Goal: Task Accomplishment & Management: Use online tool/utility

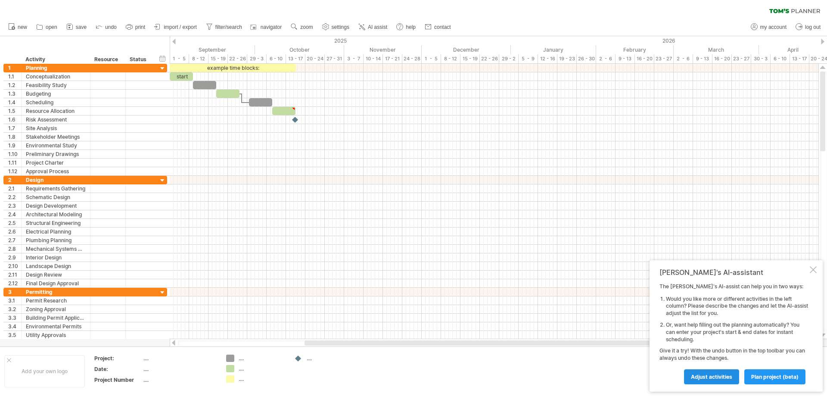
click at [704, 376] on span "Adjust activities" at bounding box center [711, 377] width 41 height 6
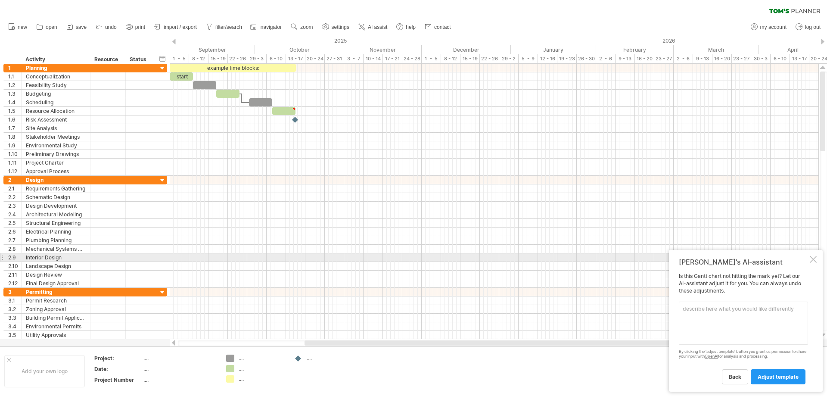
click at [813, 259] on div at bounding box center [813, 259] width 7 height 7
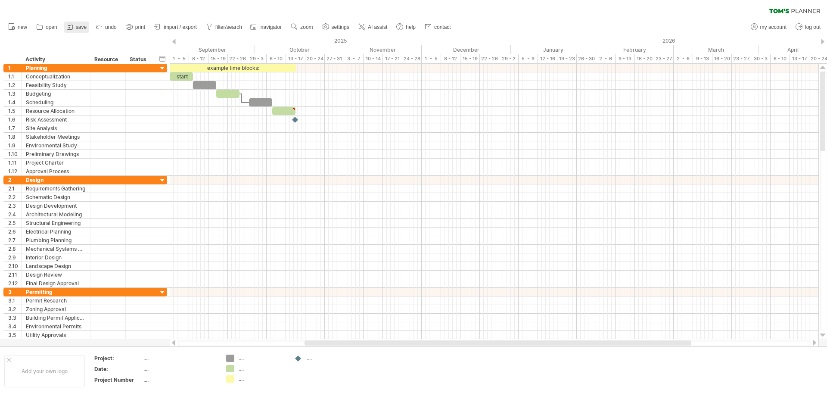
click at [77, 28] on span "save" at bounding box center [81, 27] width 11 height 6
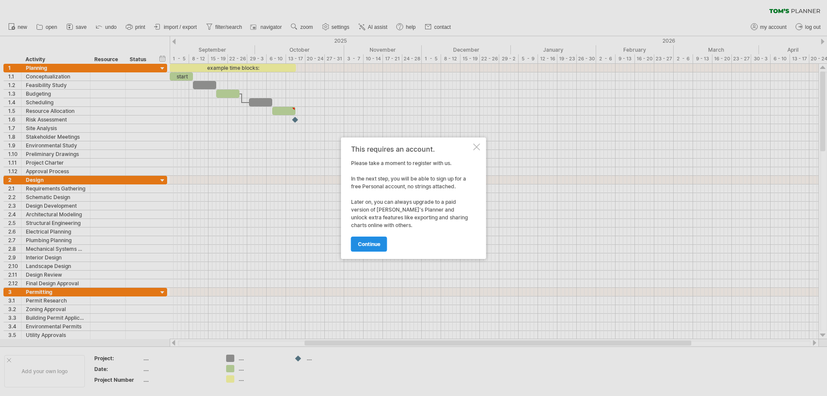
click at [363, 243] on span "continue" at bounding box center [369, 244] width 22 height 6
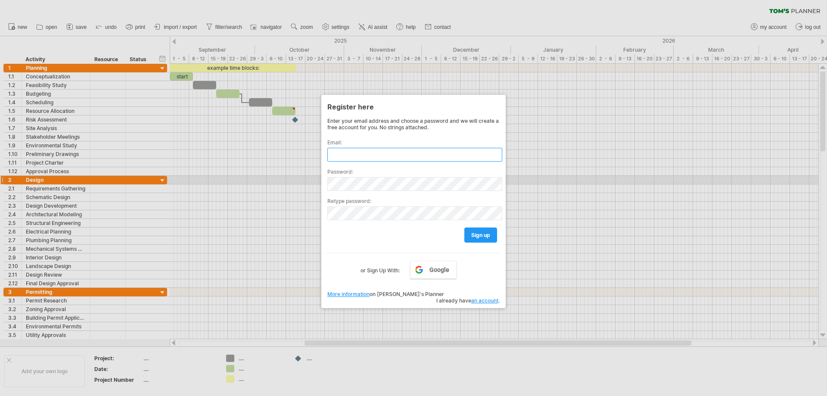
click at [384, 152] on input "text" at bounding box center [414, 155] width 175 height 14
click at [428, 276] on link "Google" at bounding box center [433, 270] width 47 height 18
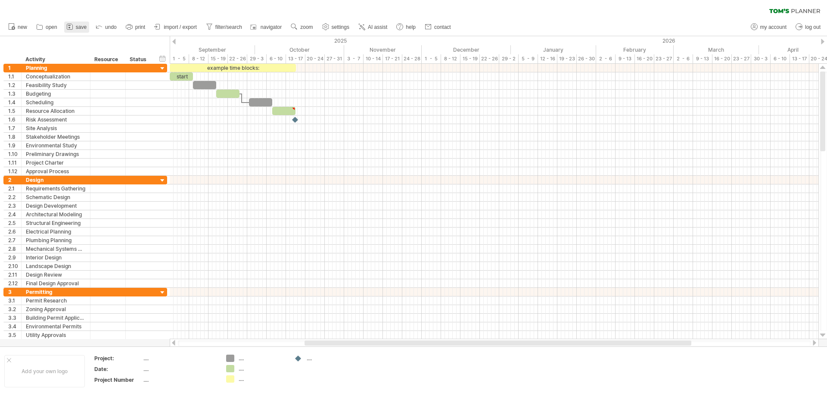
click at [75, 25] on link "save" at bounding box center [76, 27] width 25 height 11
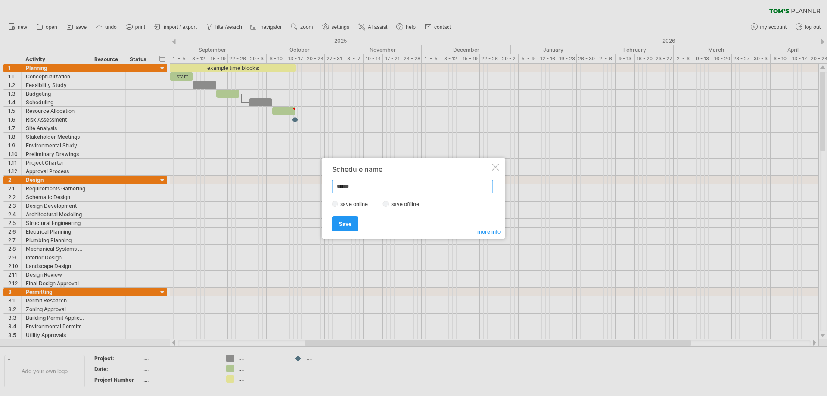
type input "******"
click at [350, 219] on link "Save" at bounding box center [345, 223] width 26 height 15
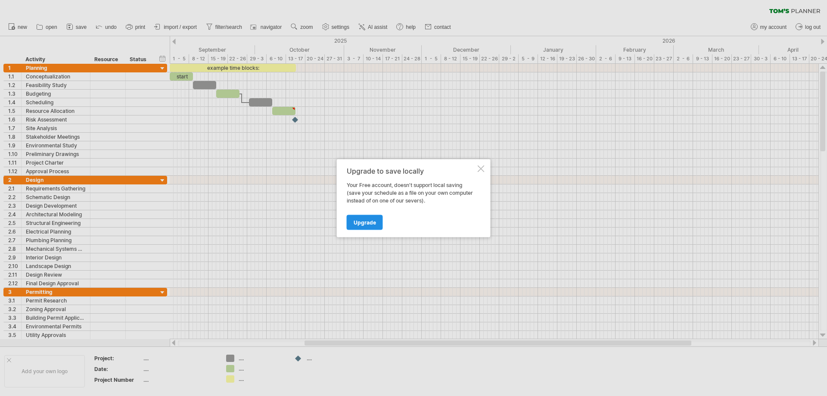
click at [371, 224] on span "Upgrade" at bounding box center [365, 222] width 22 height 6
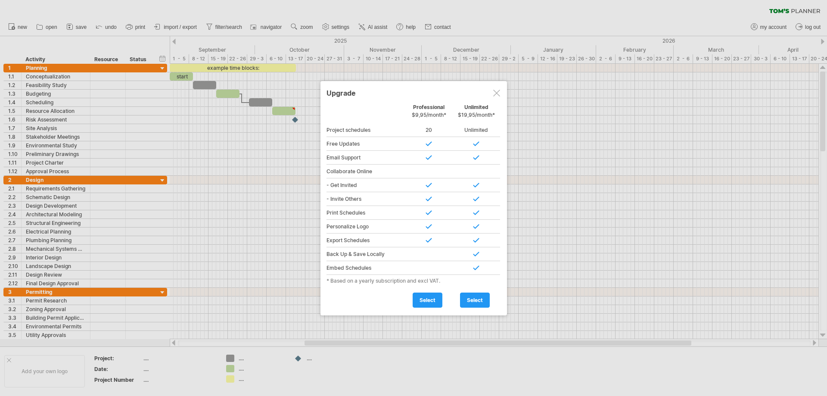
click at [496, 90] on div at bounding box center [496, 93] width 7 height 7
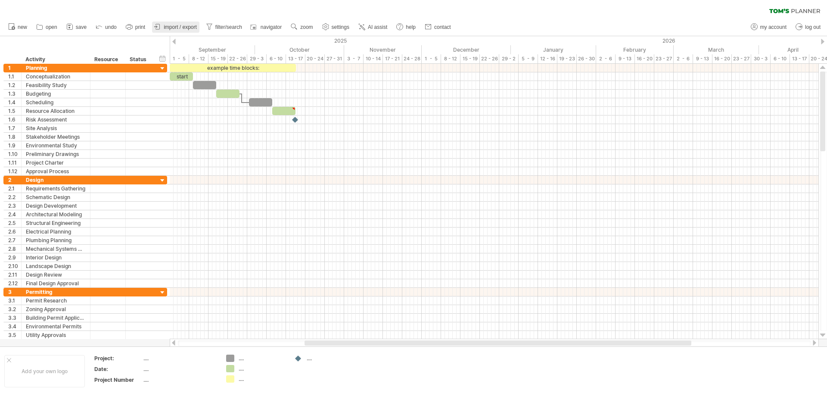
click at [179, 28] on span "import / export" at bounding box center [180, 27] width 33 height 6
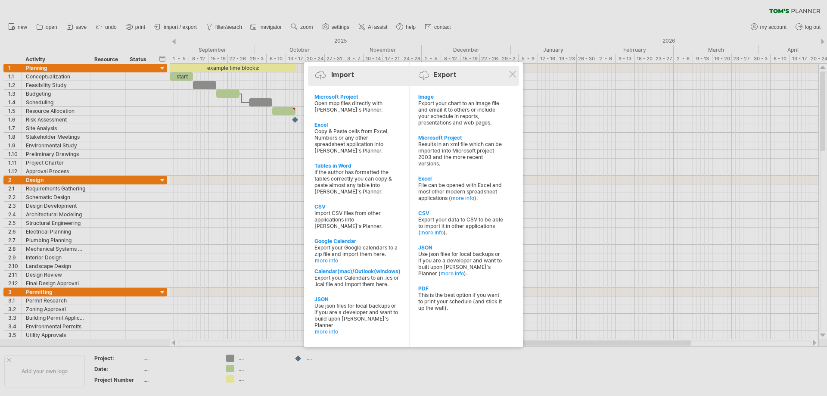
click at [363, 81] on div "Import Export" at bounding box center [413, 76] width 207 height 13
click at [357, 76] on div "Import Export" at bounding box center [413, 76] width 207 height 13
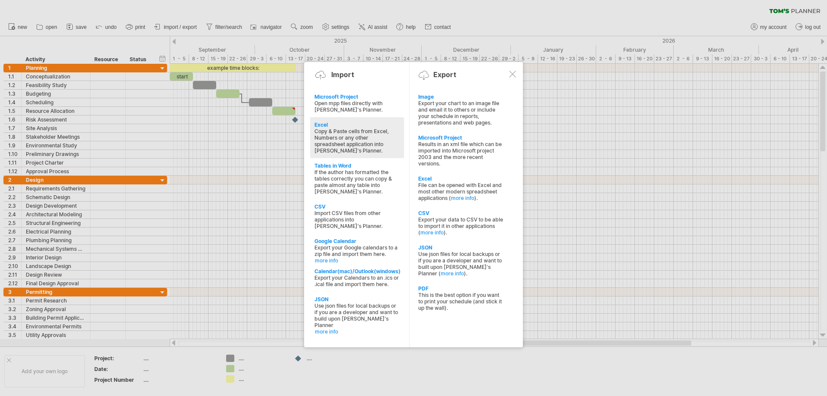
click at [363, 137] on div "Copy & Paste cells from Excel, Numbers or any other spreadsheet application int…" at bounding box center [357, 141] width 85 height 26
type textarea "**********"
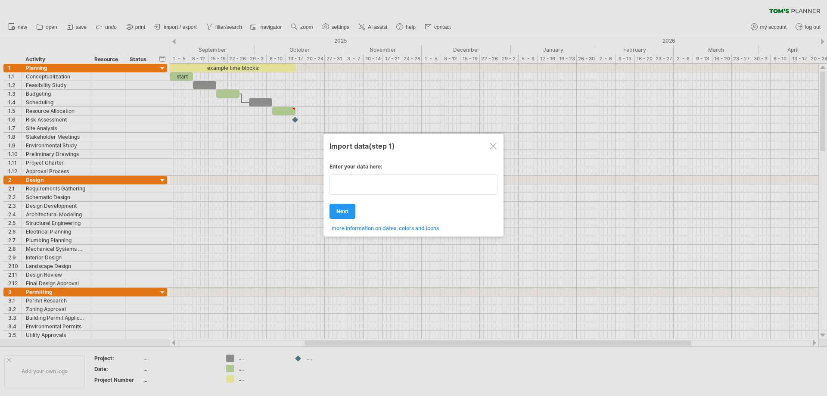
click at [369, 204] on div "Enter your data here: Your data: Weekend days ' mon tue Hide weekend days" at bounding box center [414, 194] width 168 height 75
type textarea "******"
click at [346, 214] on span "next" at bounding box center [343, 211] width 12 height 6
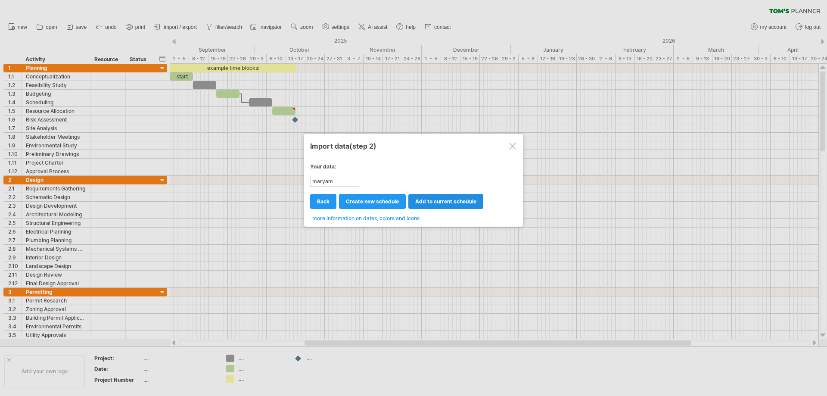
click at [425, 201] on span "add to current schedule" at bounding box center [445, 201] width 61 height 6
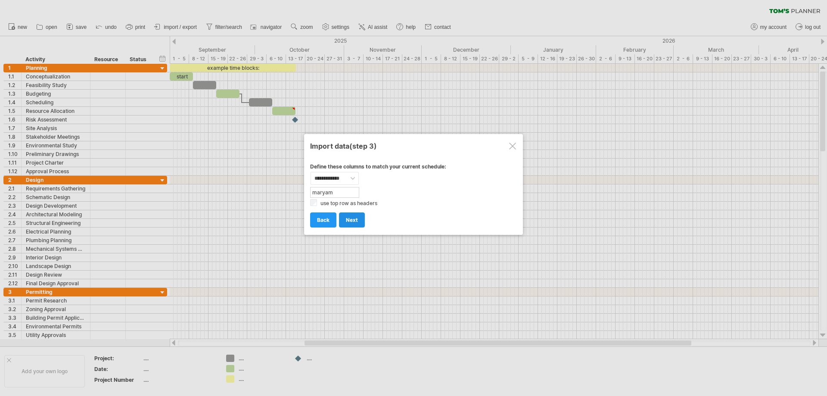
click at [352, 219] on span "next" at bounding box center [352, 220] width 12 height 6
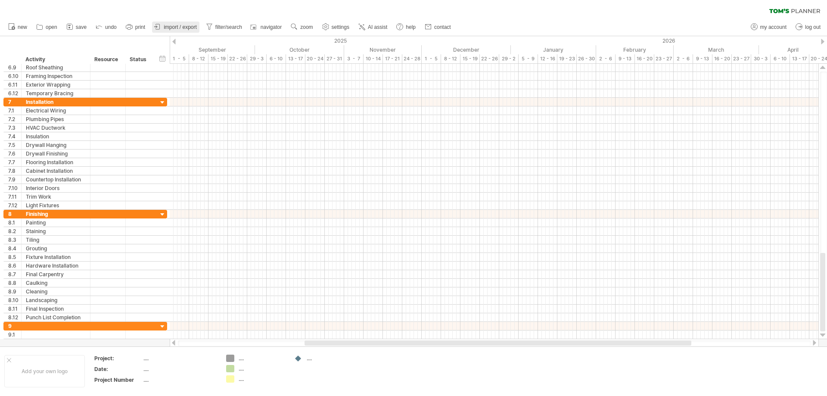
click at [167, 24] on span "import / export" at bounding box center [180, 27] width 33 height 6
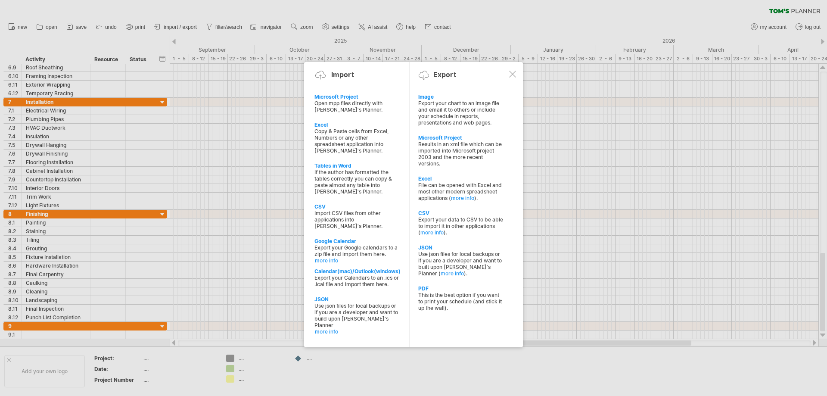
click at [210, 248] on div at bounding box center [413, 198] width 827 height 396
